Goal: Entertainment & Leisure: Consume media (video, audio)

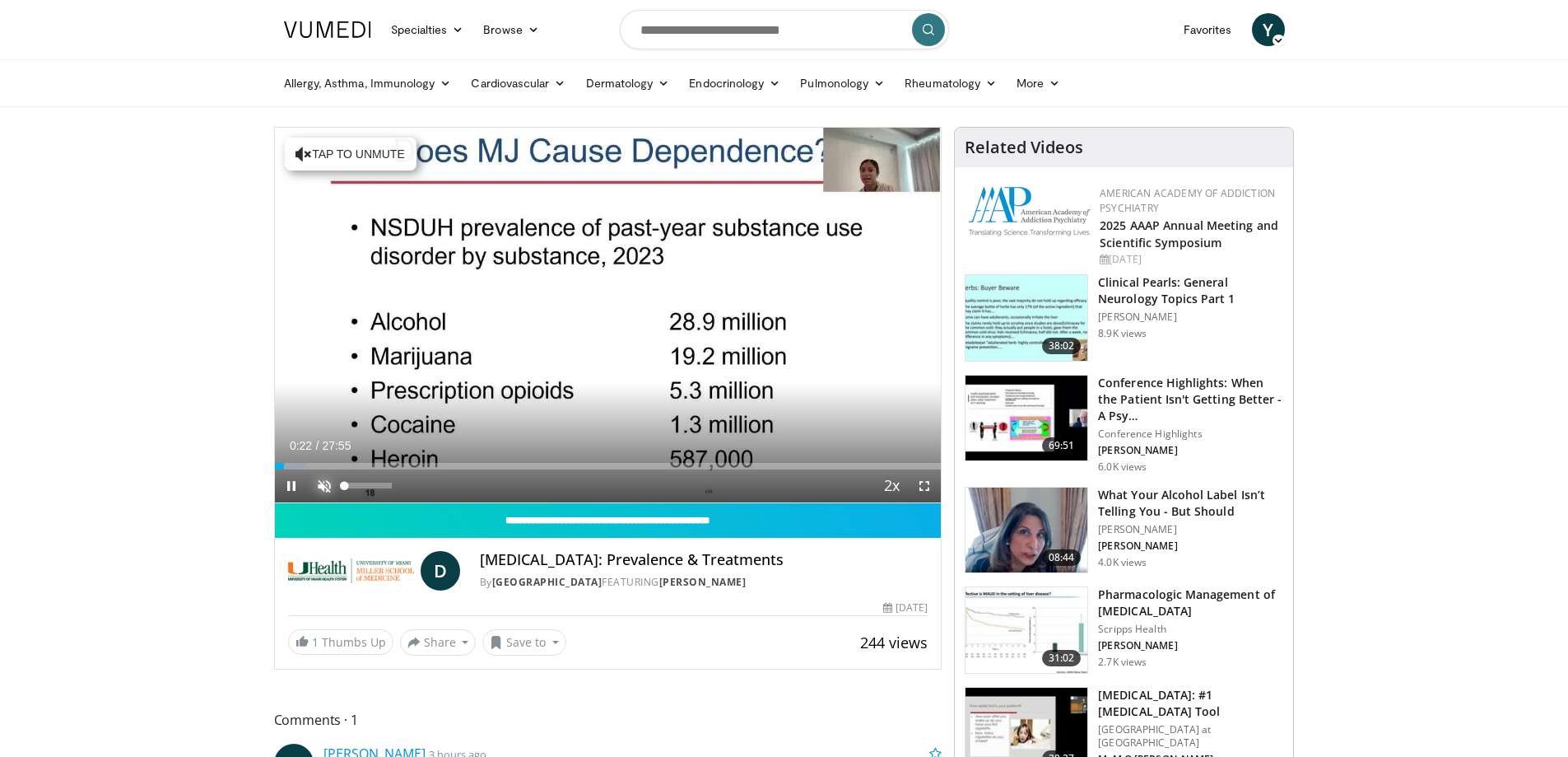
click at [329, 487] on span "Video Player" at bounding box center [324, 485] width 33 height 33
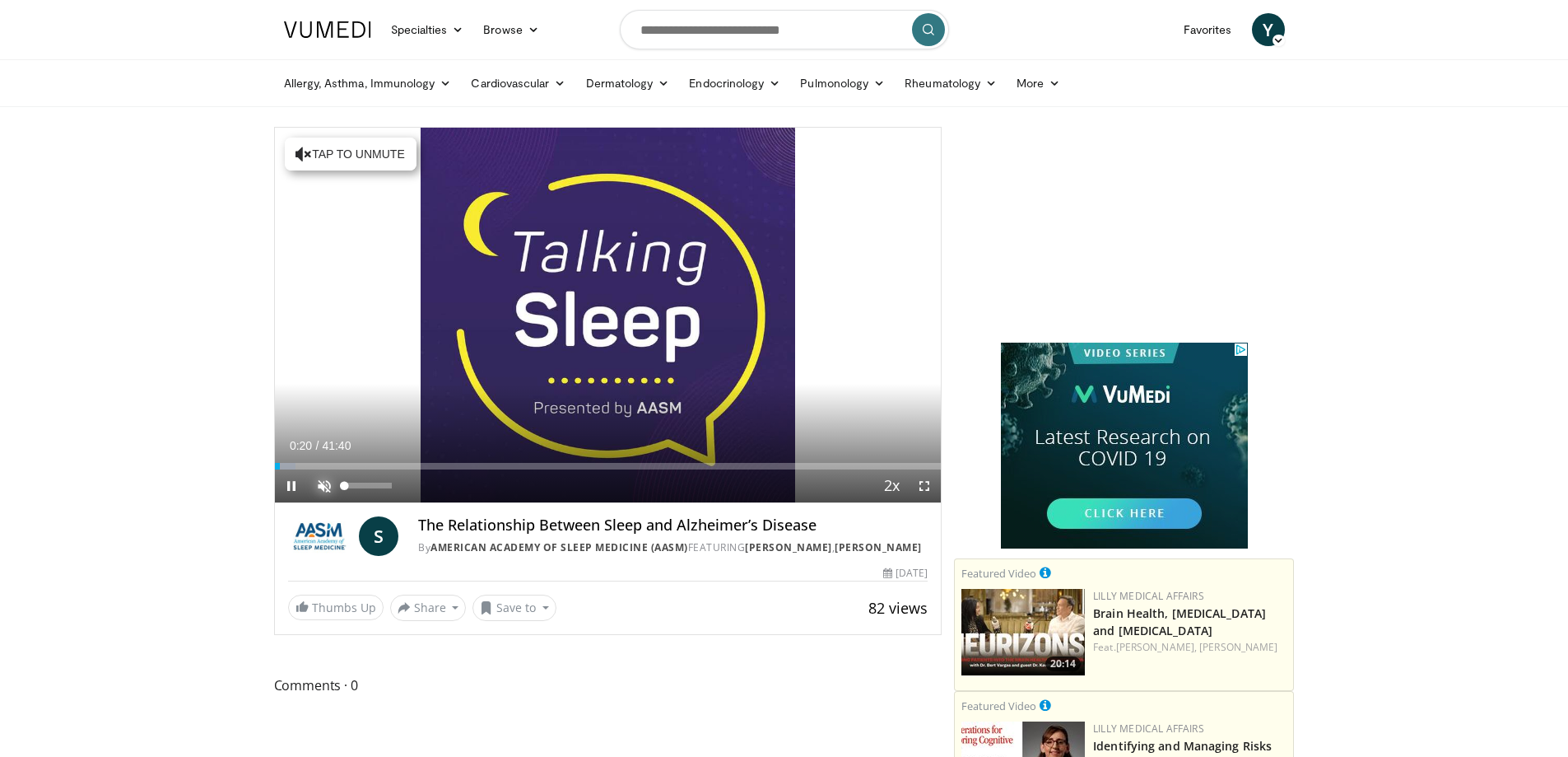
click at [334, 478] on span "Video Player" at bounding box center [324, 485] width 33 height 33
